Goal: Information Seeking & Learning: Learn about a topic

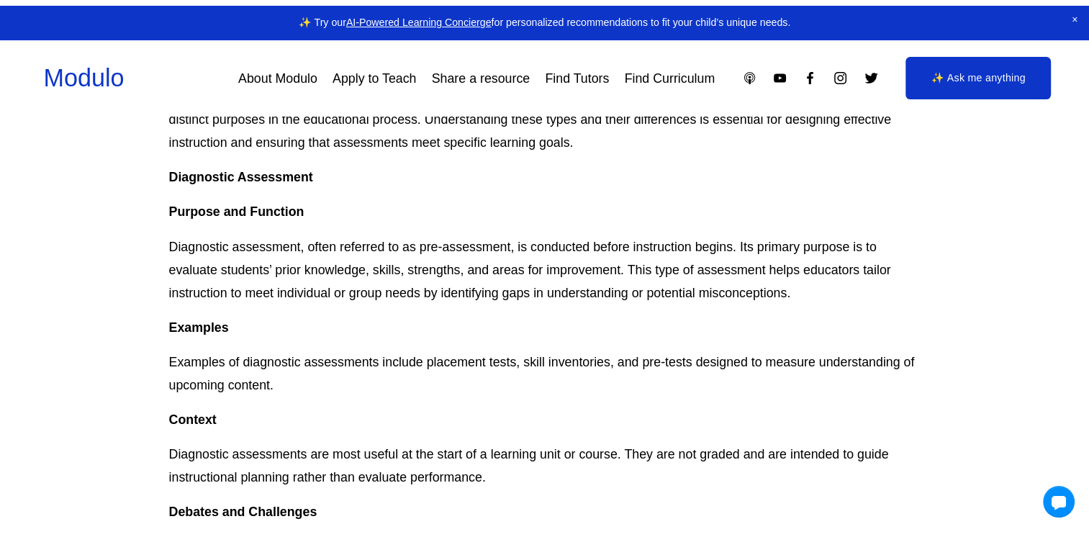
scroll to position [360, 0]
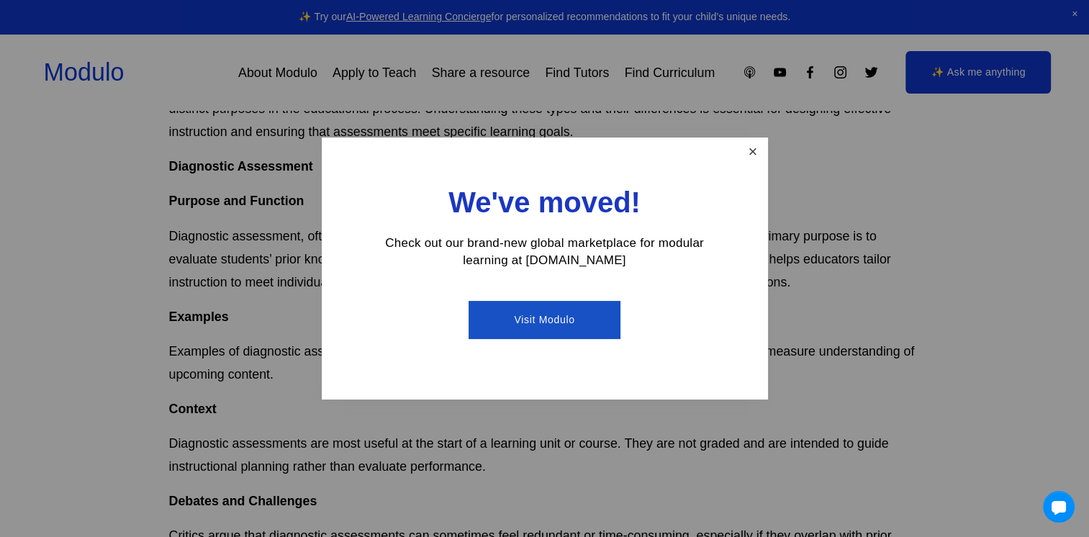
click at [751, 153] on link "Close" at bounding box center [752, 152] width 25 height 25
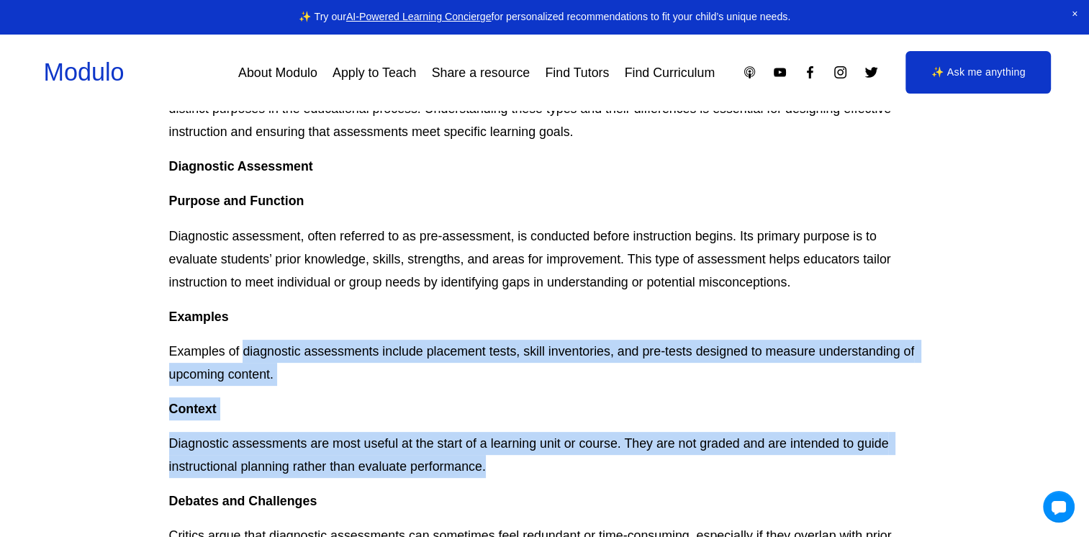
drag, startPoint x: 244, startPoint y: 350, endPoint x: 507, endPoint y: 475, distance: 290.7
copy div "diagnostic assessments include placement tests, skill inventories, and pre-test…"
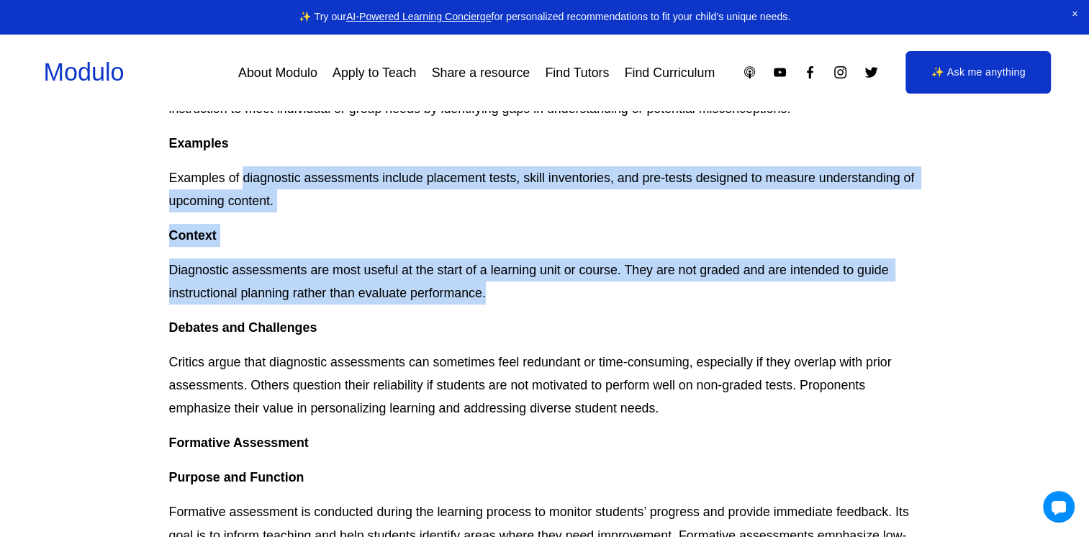
scroll to position [648, 0]
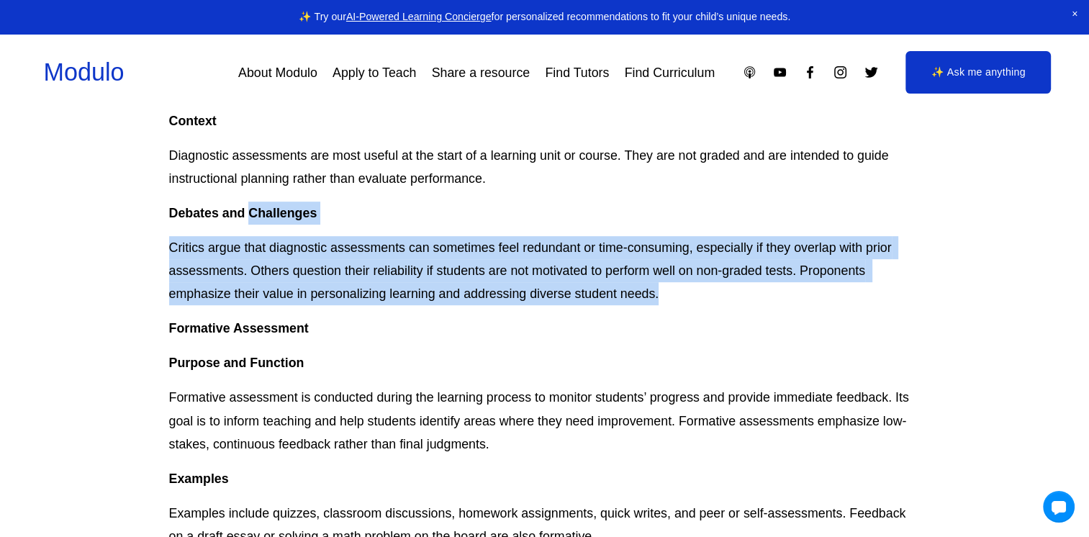
drag, startPoint x: 248, startPoint y: 216, endPoint x: 674, endPoint y: 302, distance: 434.5
copy div "Challenges Critics argue that diagnostic assessments can sometimes feel redunda…"
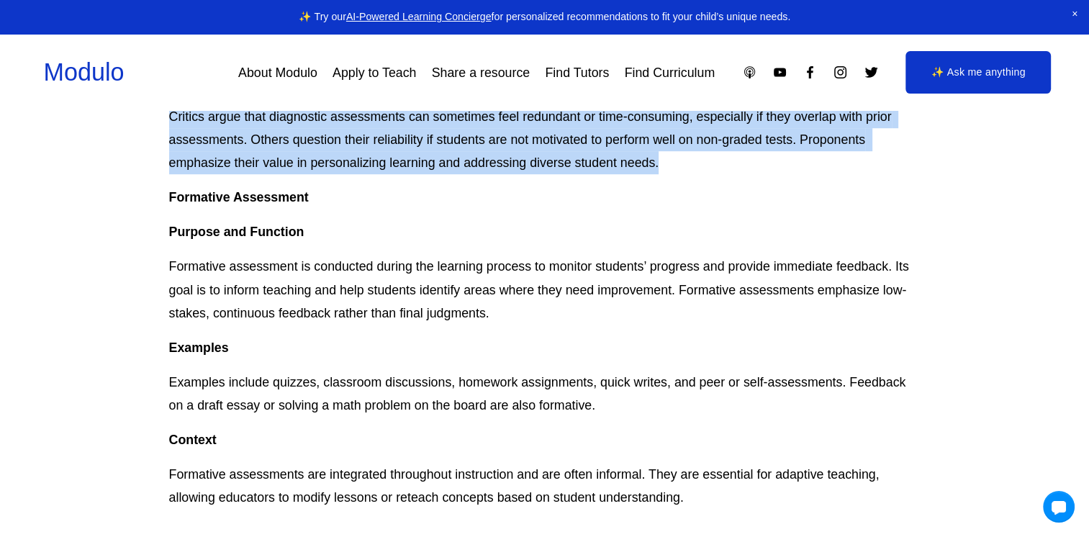
scroll to position [792, 0]
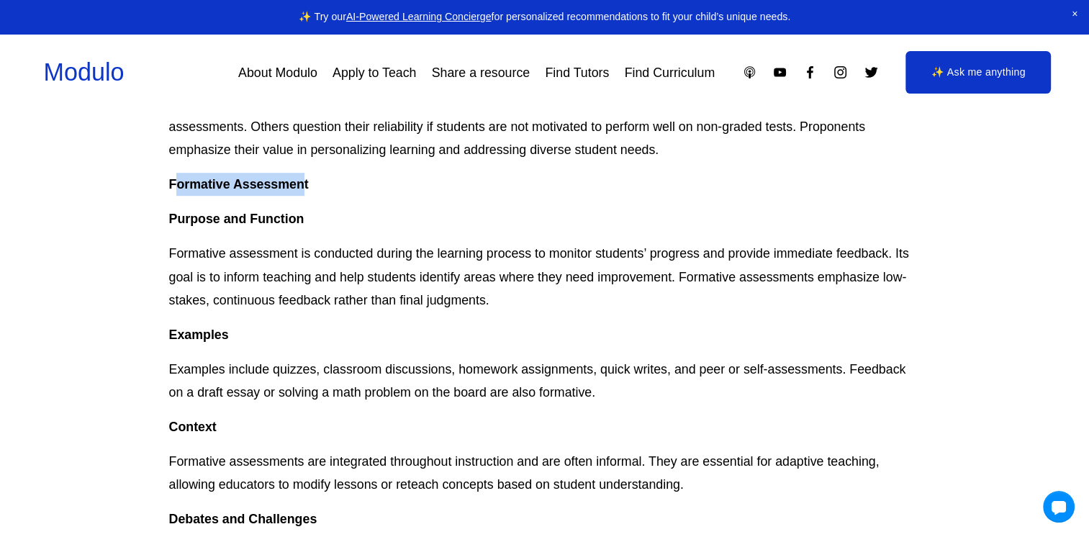
drag, startPoint x: 173, startPoint y: 184, endPoint x: 307, endPoint y: 191, distance: 134.0
click at [307, 191] on strong "Formative Assessment" at bounding box center [239, 184] width 140 height 14
drag, startPoint x: 307, startPoint y: 191, endPoint x: 176, endPoint y: 205, distance: 131.7
drag, startPoint x: 164, startPoint y: 186, endPoint x: 321, endPoint y: 191, distance: 156.9
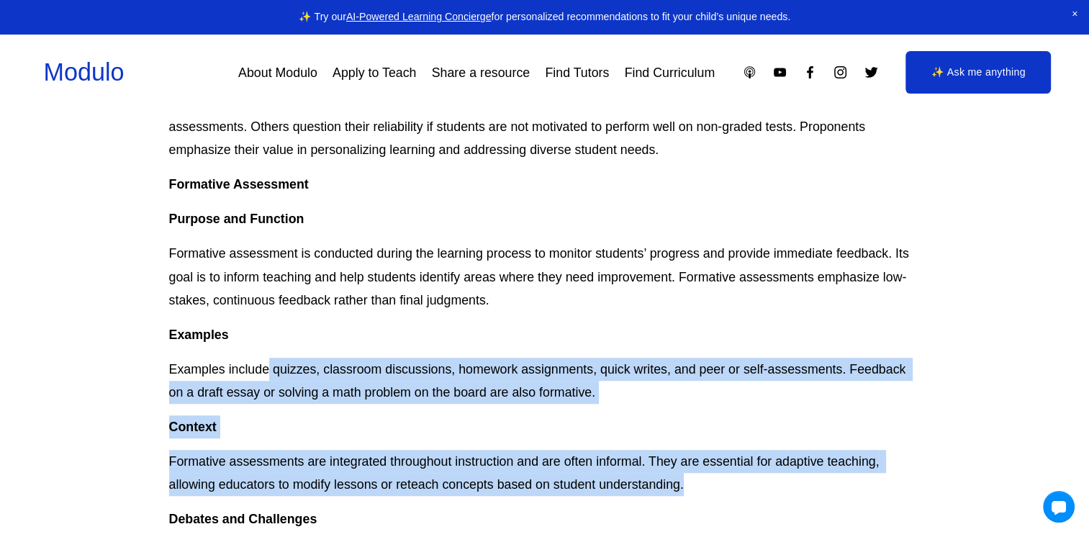
drag, startPoint x: 271, startPoint y: 370, endPoint x: 709, endPoint y: 483, distance: 452.6
copy div "quizzes, classroom discussions, homework assignments, [PERSON_NAME] writes, and…"
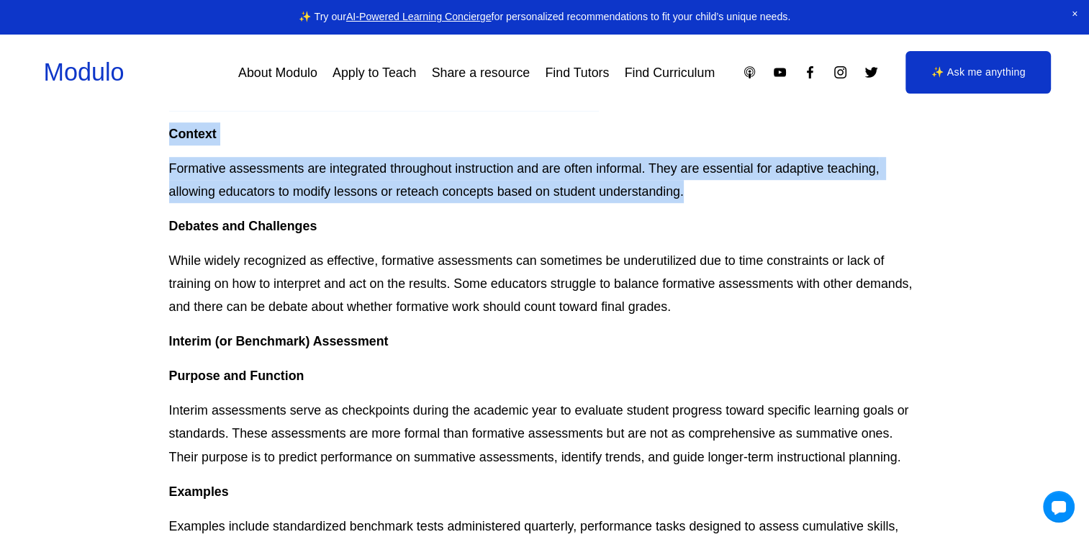
scroll to position [1151, 0]
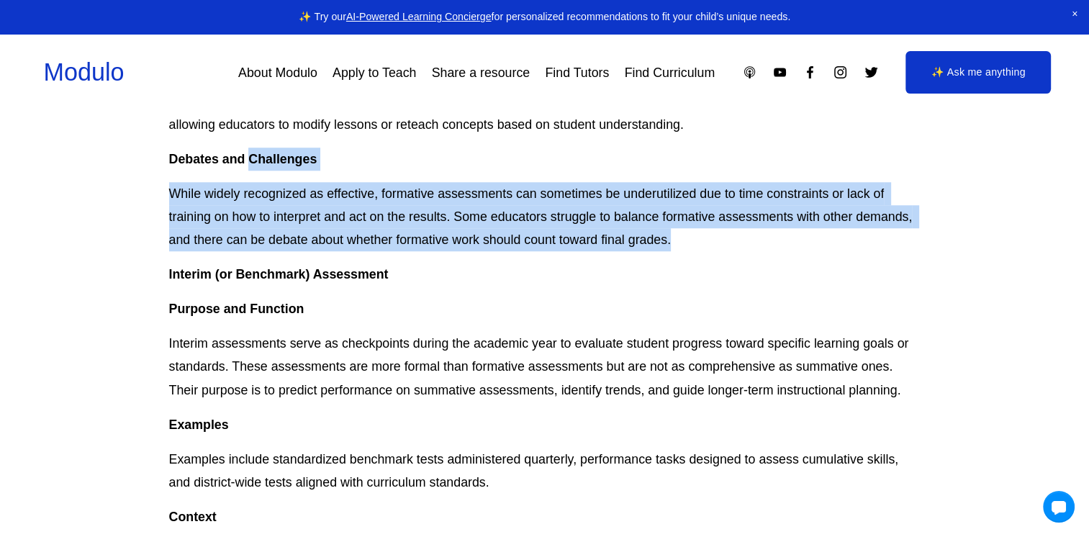
drag, startPoint x: 250, startPoint y: 155, endPoint x: 682, endPoint y: 249, distance: 442.0
click at [682, 249] on div "Assessment is a cornerstone of education, providing educators, students, and st…" at bounding box center [544, 498] width 751 height 2479
copy div "Challenges While widely recognized as effective, formative assessments can some…"
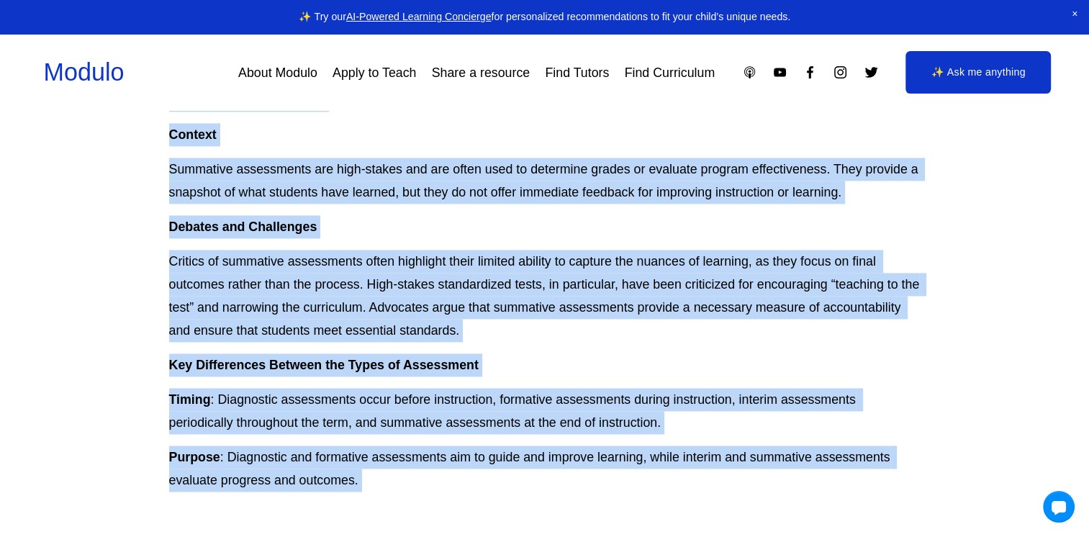
scroll to position [2047, 0]
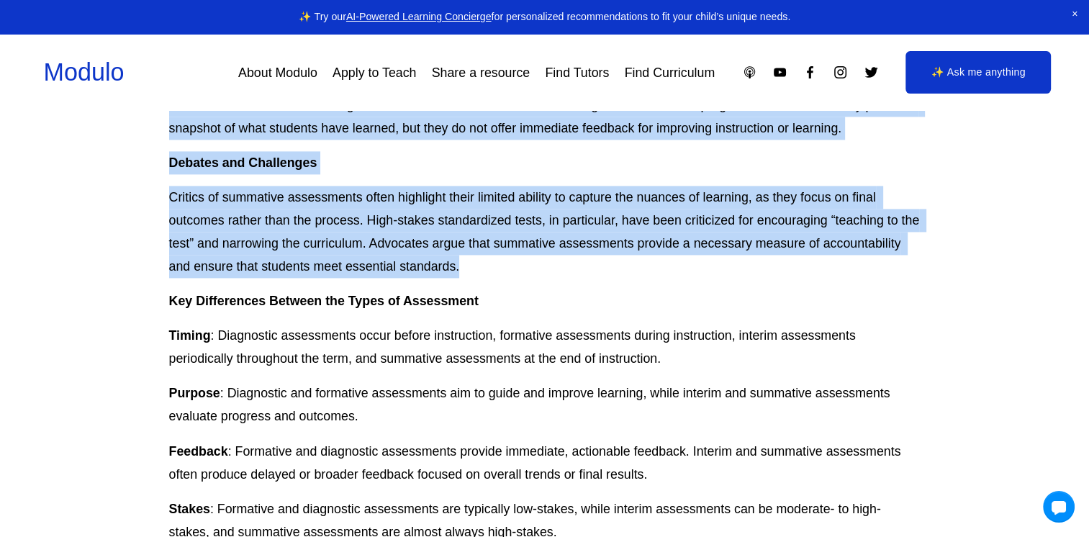
drag, startPoint x: 172, startPoint y: 148, endPoint x: 554, endPoint y: 270, distance: 401.0
copy div "Loremipsu Dolorsitam Consect adi Elitsedd Eiusmodte incididunt utlaboree dolore…"
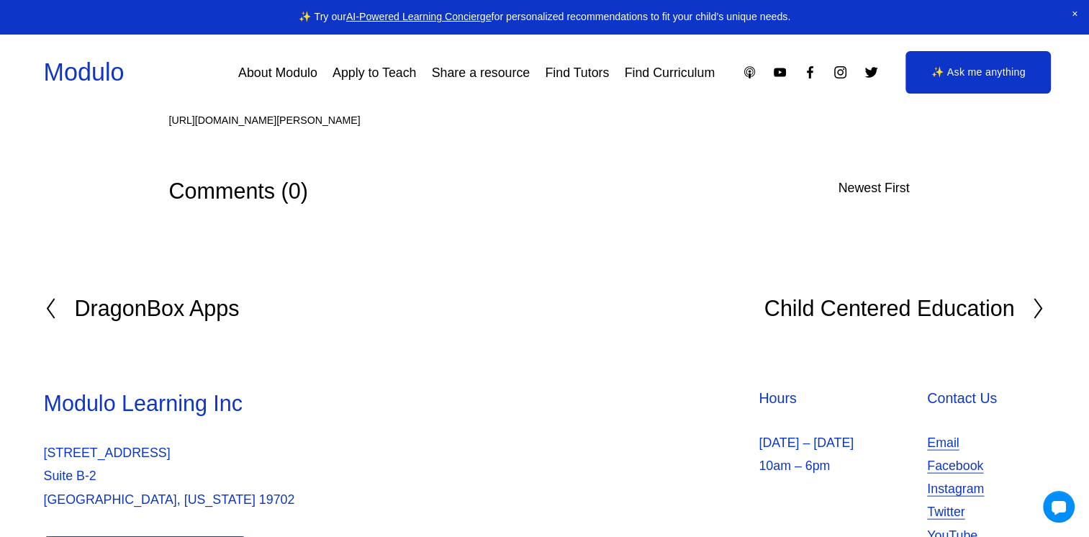
scroll to position [3116, 0]
